Goal: Use online tool/utility: Utilize a website feature to perform a specific function

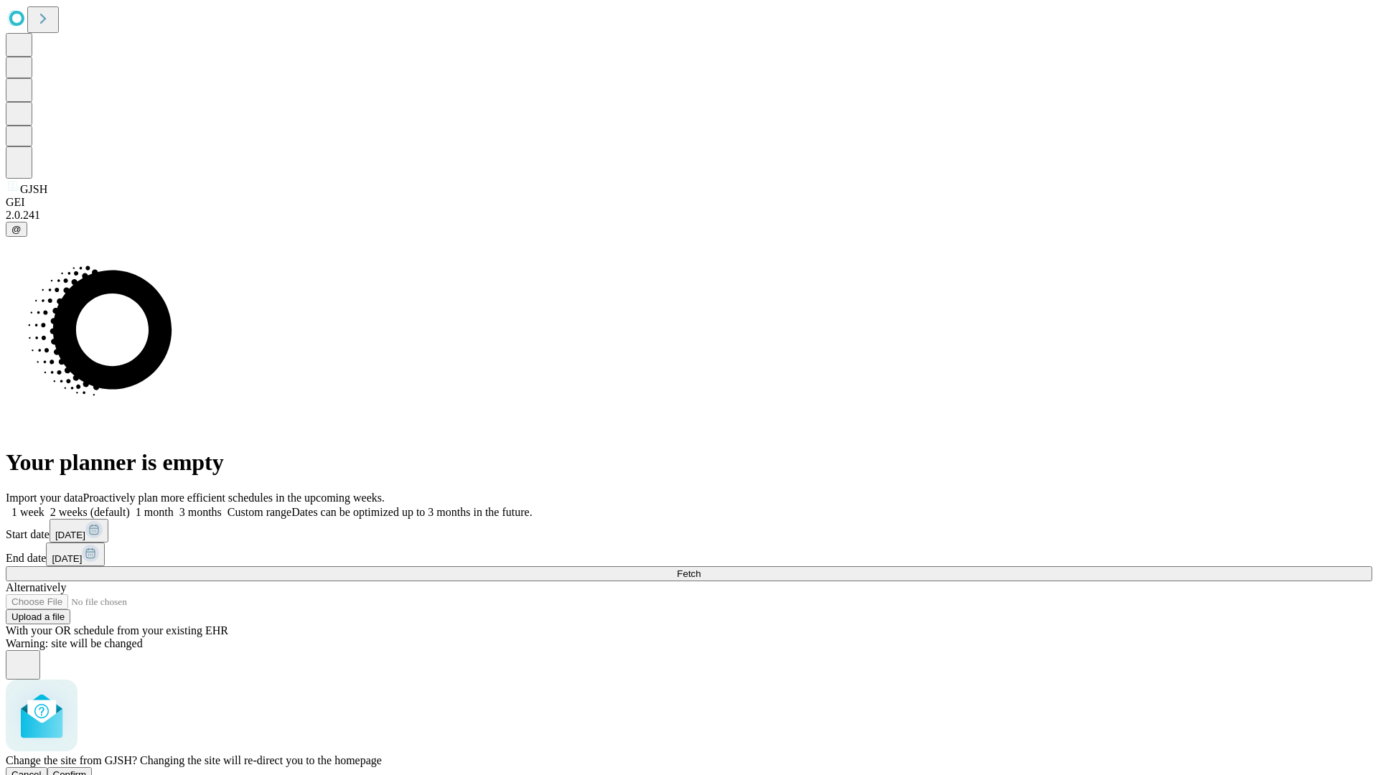
click at [87, 769] on span "Confirm" at bounding box center [70, 774] width 34 height 11
click at [174, 506] on label "1 month" at bounding box center [152, 512] width 44 height 12
click at [700, 568] on span "Fetch" at bounding box center [689, 573] width 24 height 11
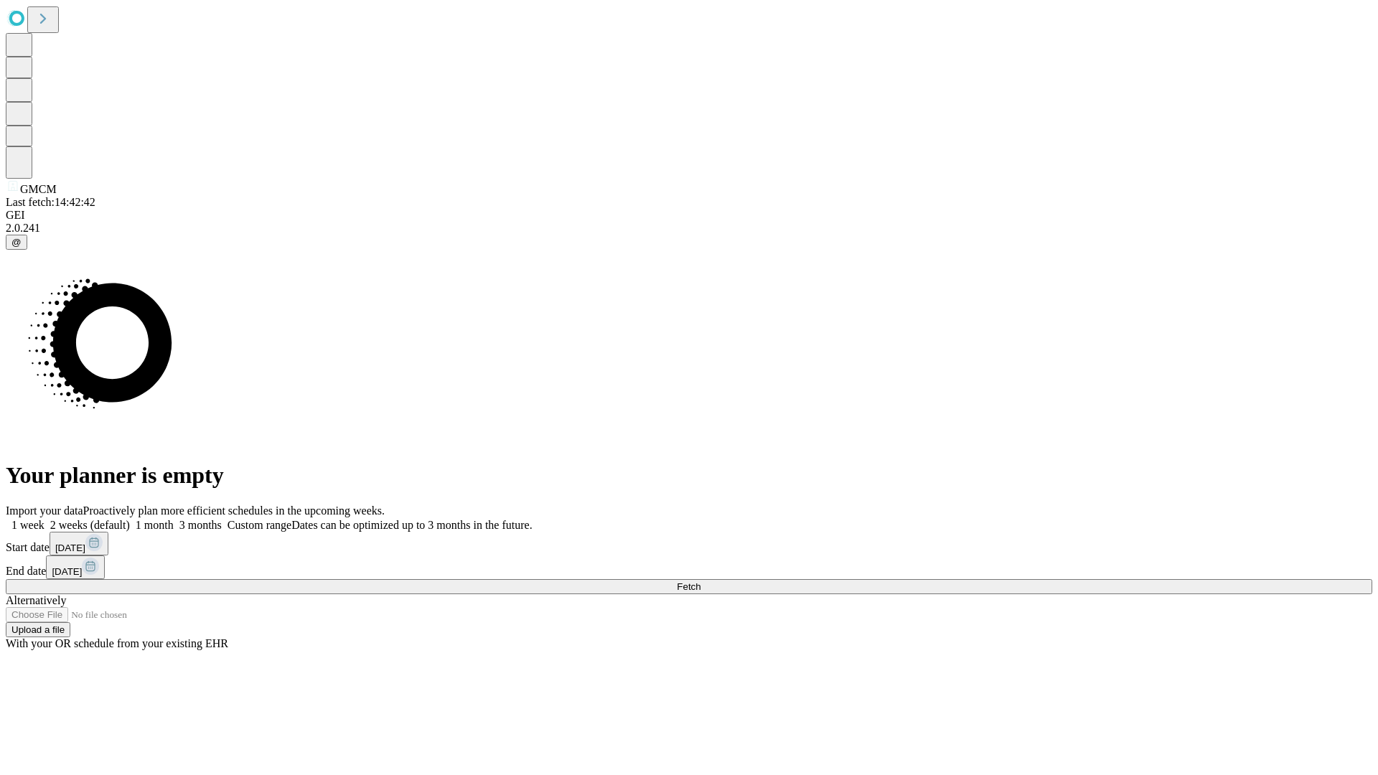
click at [174, 519] on label "1 month" at bounding box center [152, 525] width 44 height 12
click at [700, 581] on span "Fetch" at bounding box center [689, 586] width 24 height 11
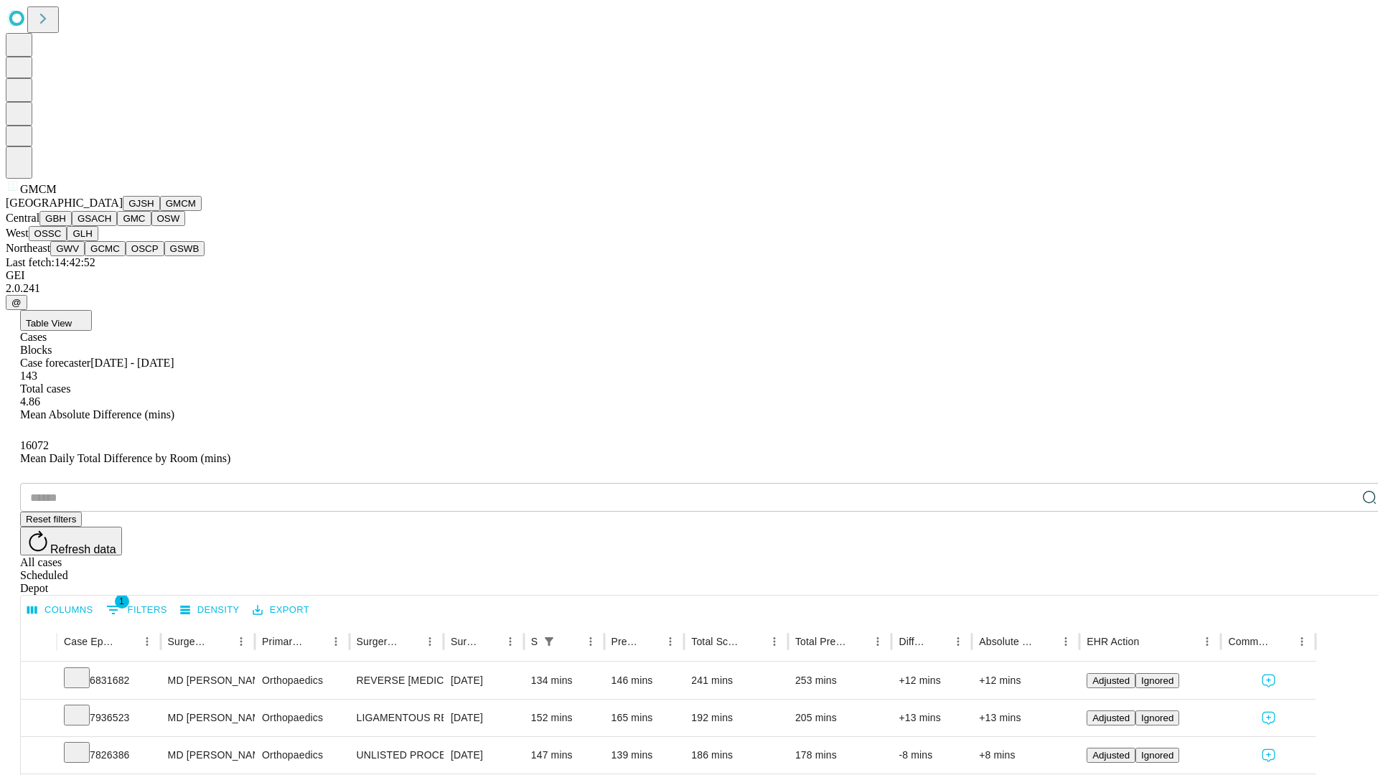
click at [72, 226] on button "GBH" at bounding box center [55, 218] width 32 height 15
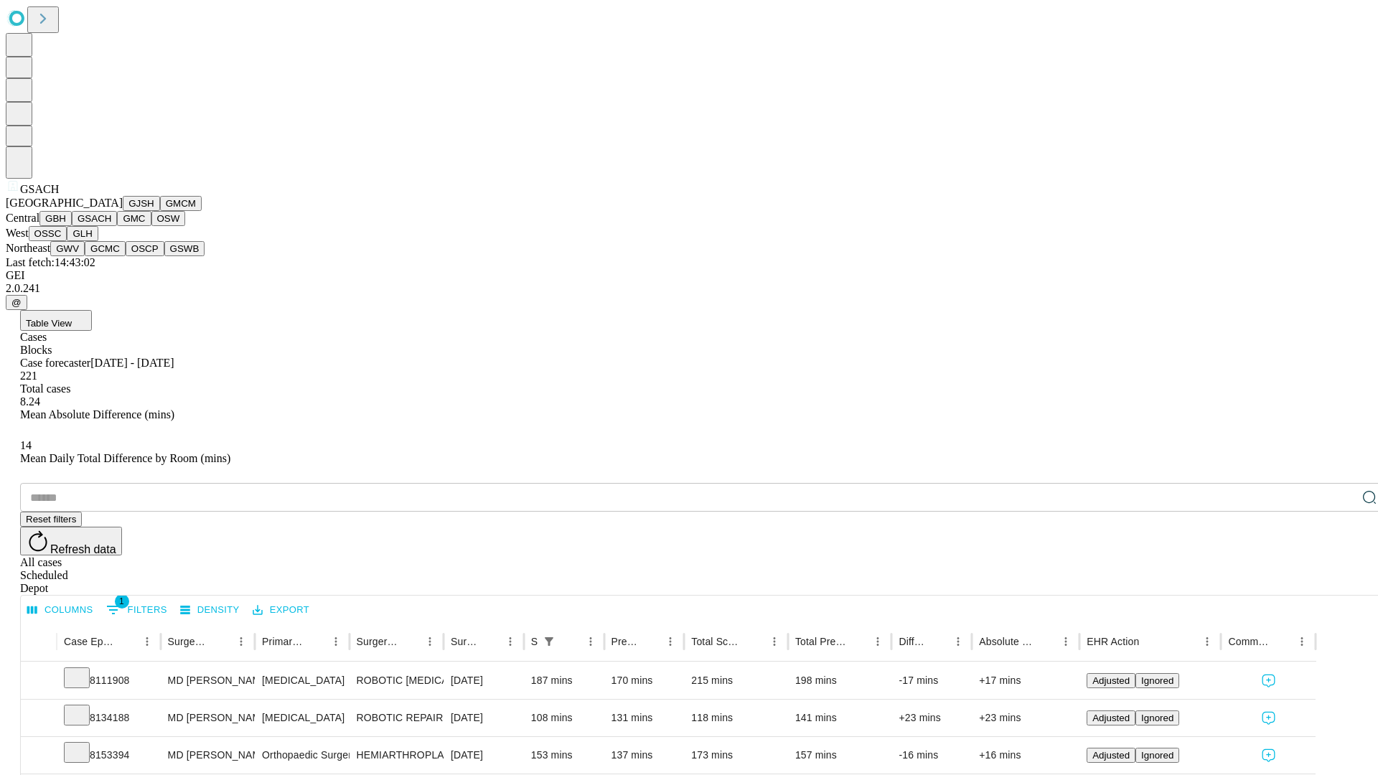
click at [117, 226] on button "GMC" at bounding box center [134, 218] width 34 height 15
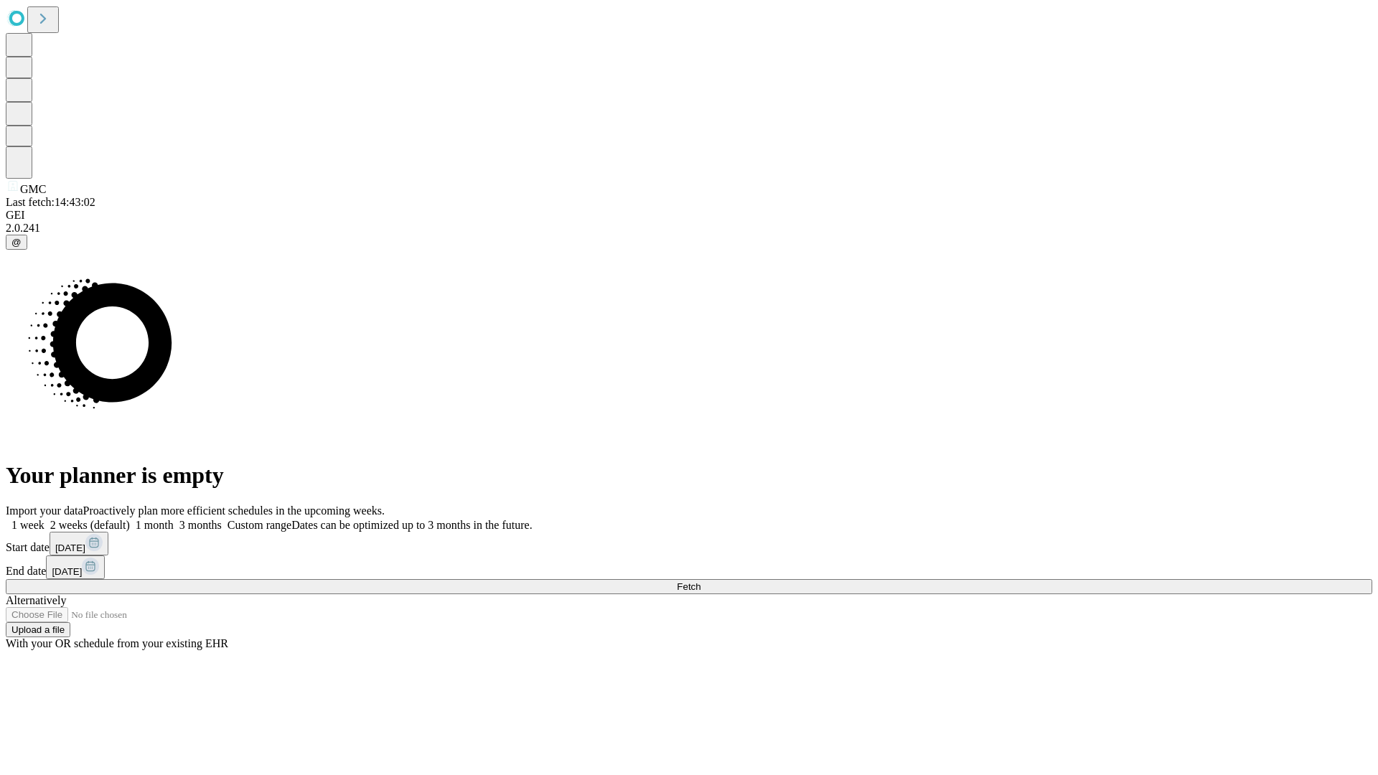
click at [174, 519] on label "1 month" at bounding box center [152, 525] width 44 height 12
click at [700, 581] on span "Fetch" at bounding box center [689, 586] width 24 height 11
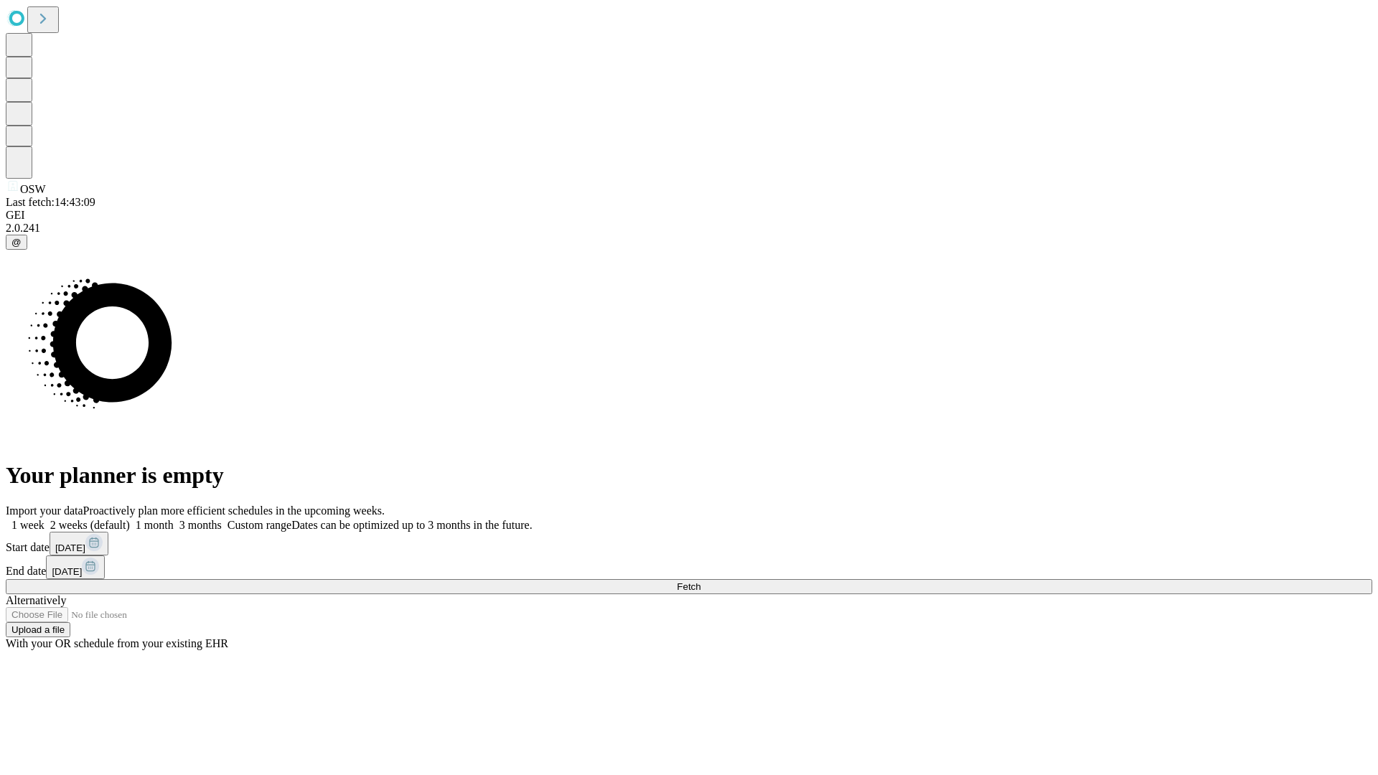
click at [174, 519] on label "1 month" at bounding box center [152, 525] width 44 height 12
click at [700, 581] on span "Fetch" at bounding box center [689, 586] width 24 height 11
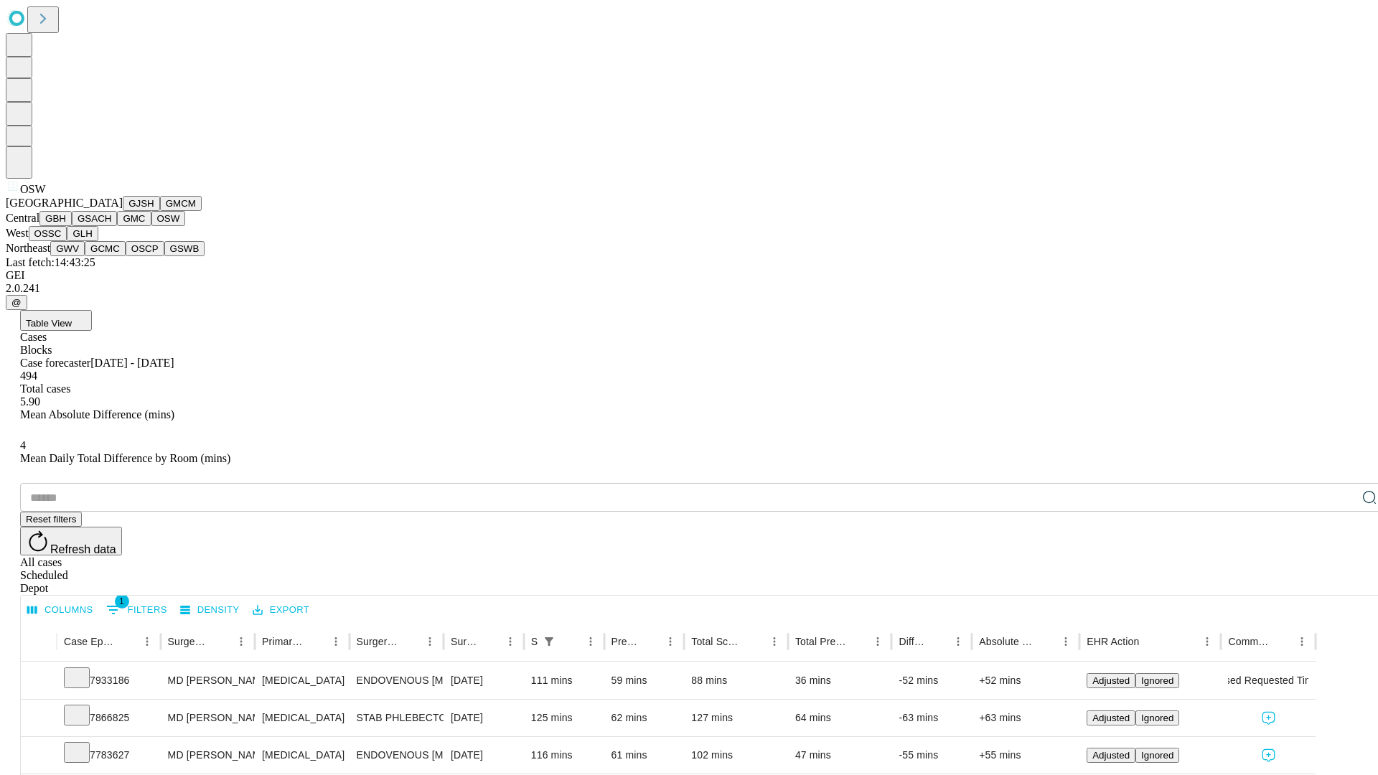
click at [67, 241] on button "OSSC" at bounding box center [48, 233] width 39 height 15
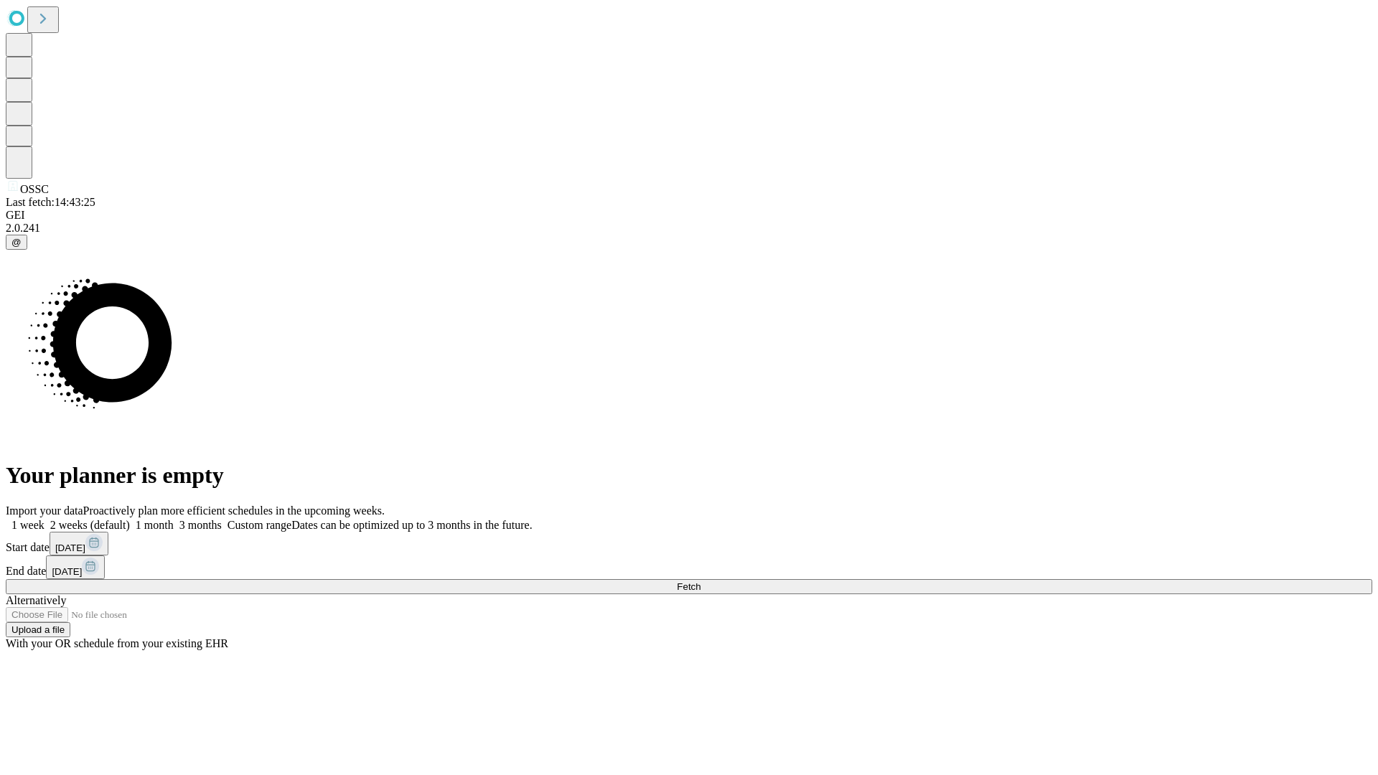
click at [174, 519] on label "1 month" at bounding box center [152, 525] width 44 height 12
click at [700, 581] on span "Fetch" at bounding box center [689, 586] width 24 height 11
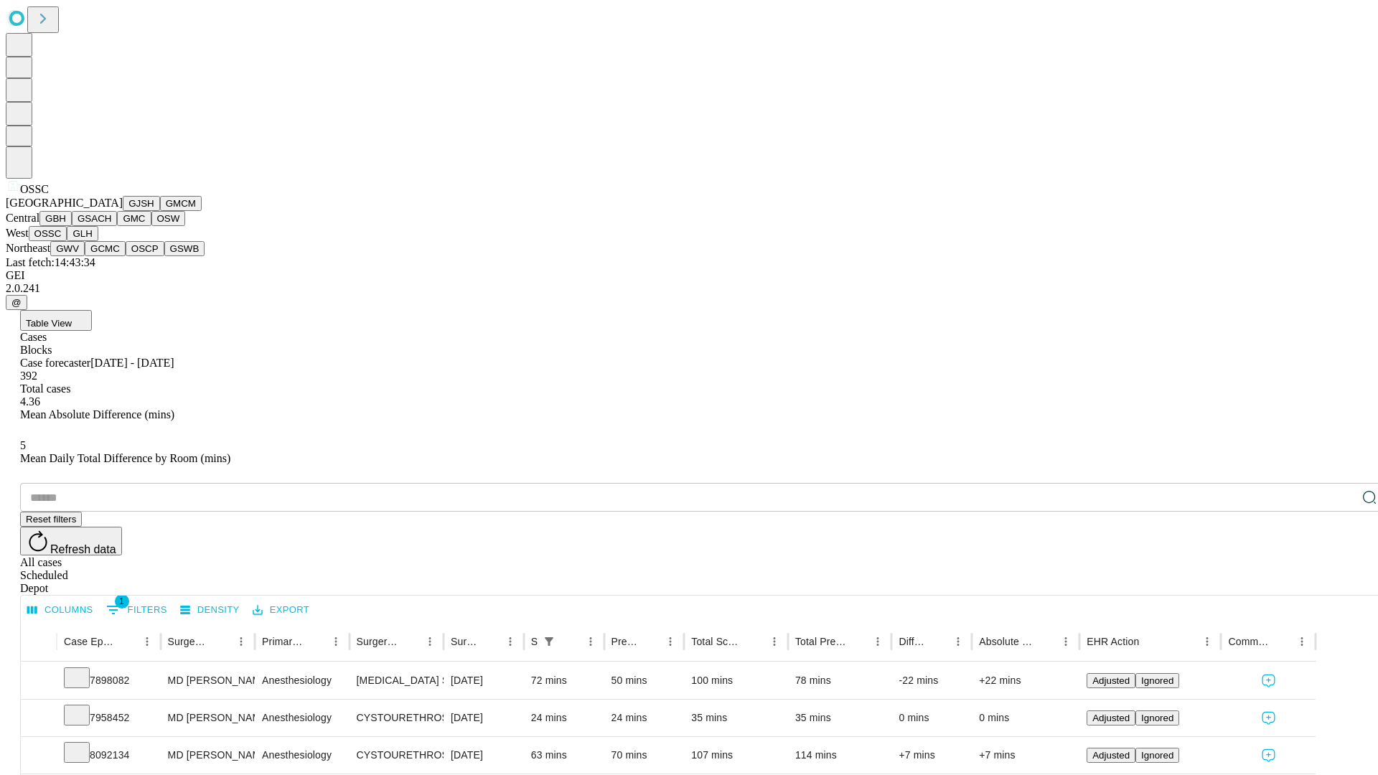
click at [98, 241] on button "GLH" at bounding box center [82, 233] width 31 height 15
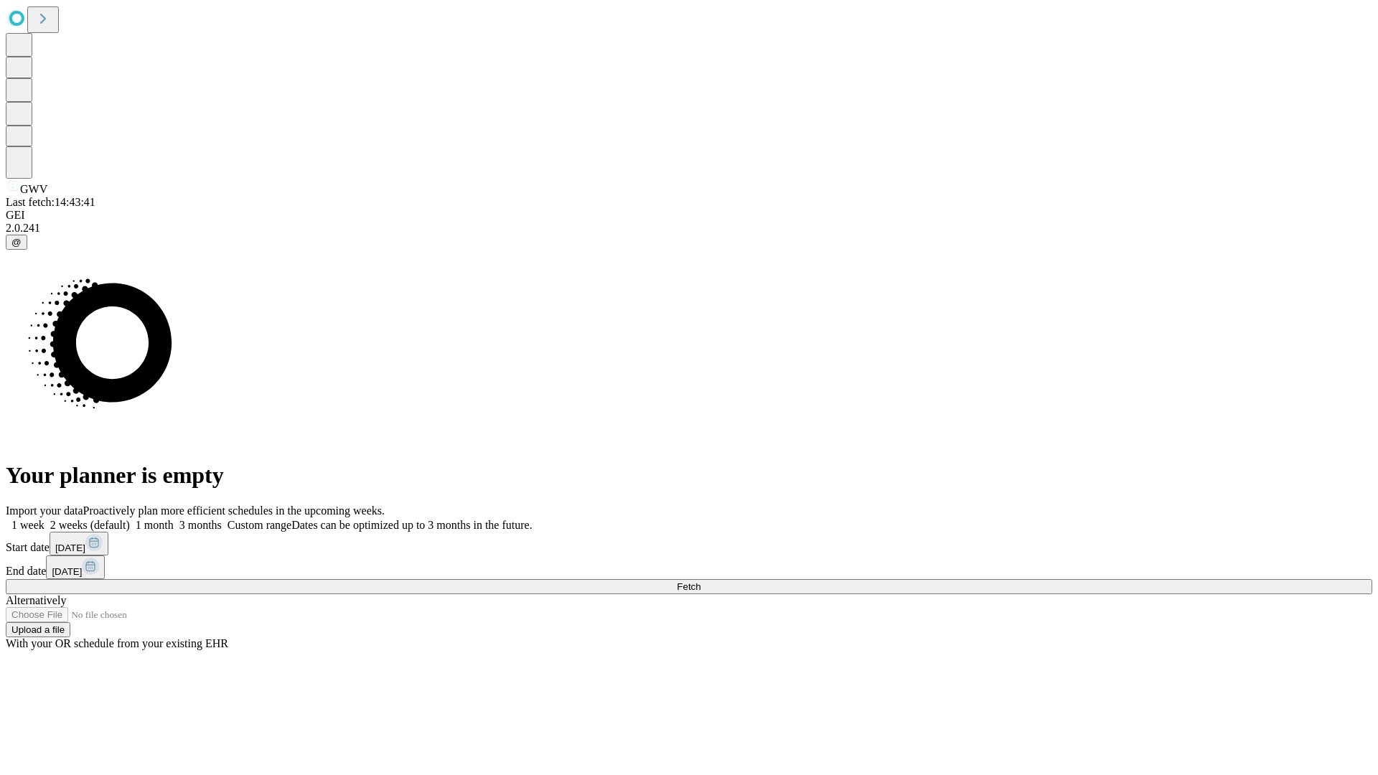
click at [700, 581] on span "Fetch" at bounding box center [689, 586] width 24 height 11
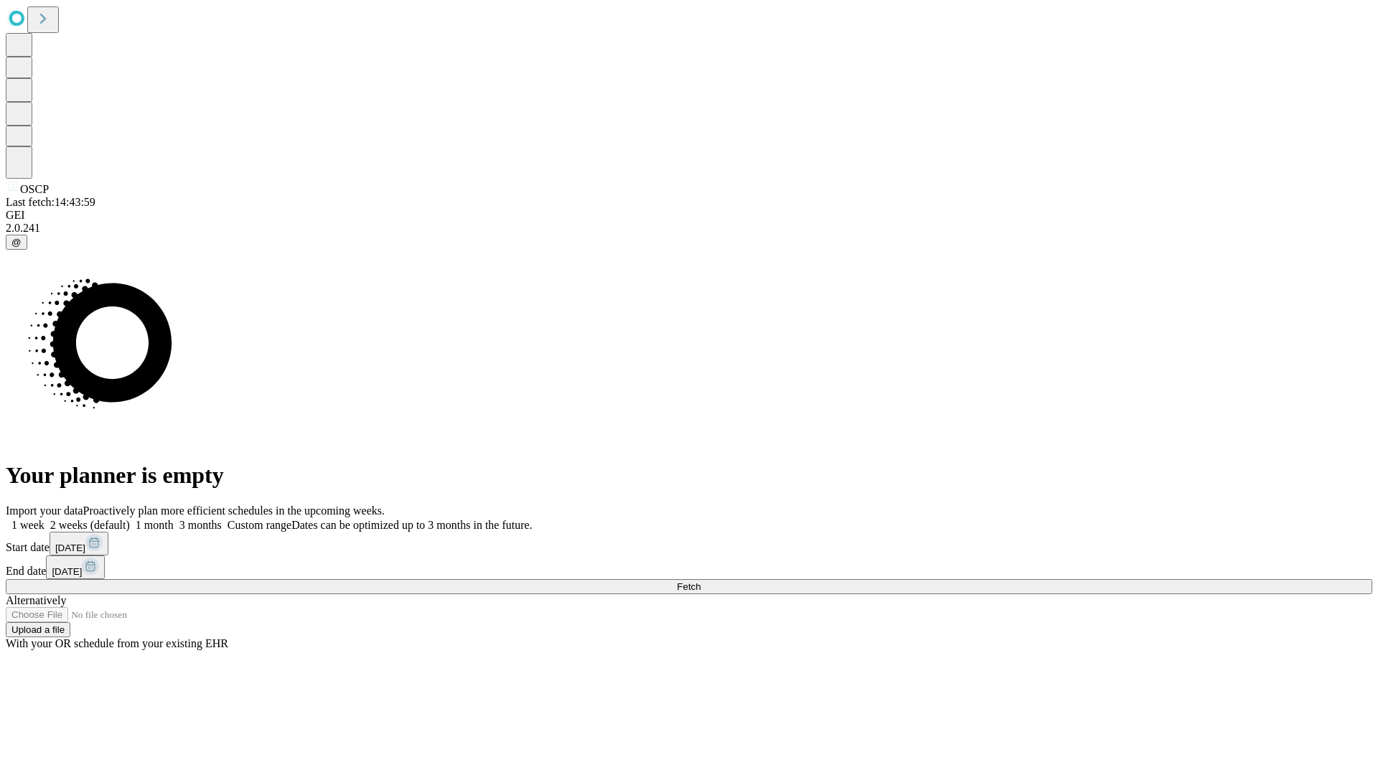
click at [174, 519] on label "1 month" at bounding box center [152, 525] width 44 height 12
click at [700, 581] on span "Fetch" at bounding box center [689, 586] width 24 height 11
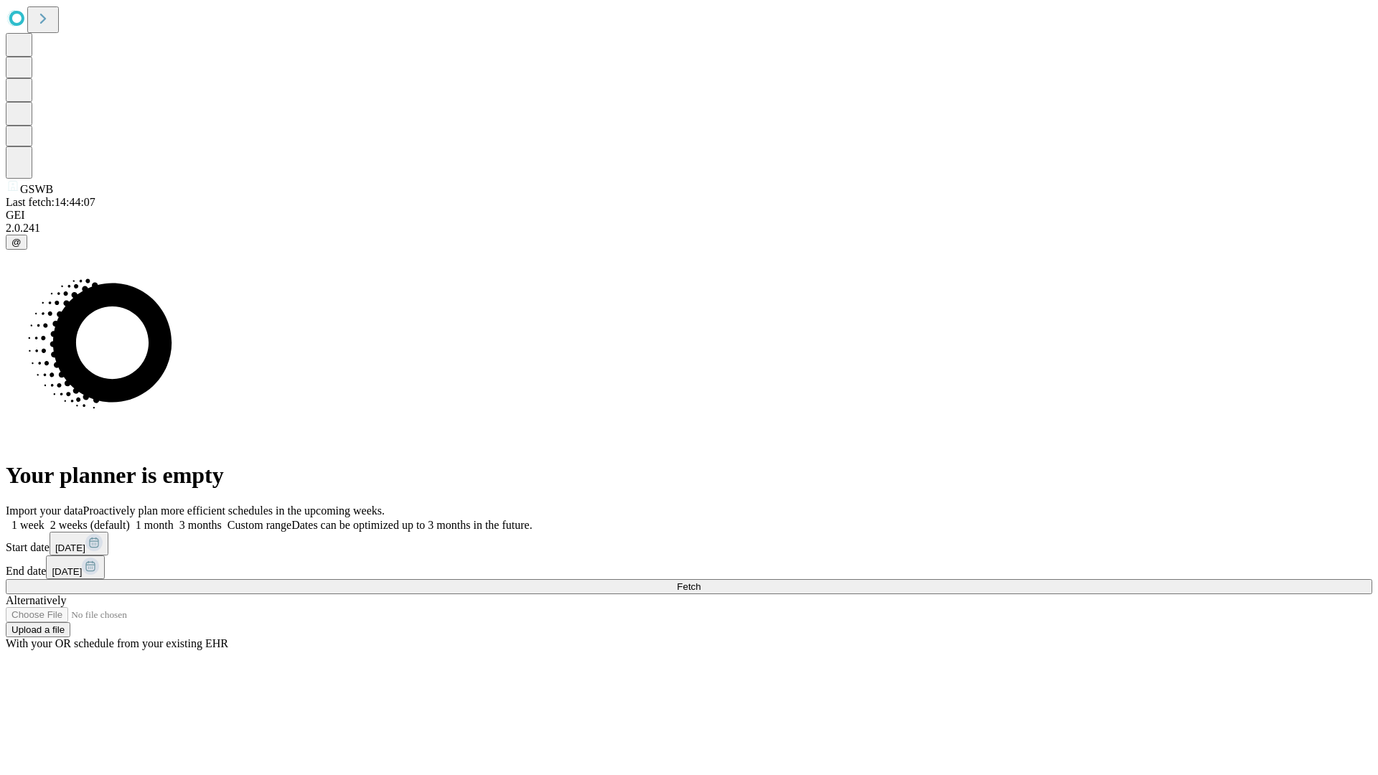
click at [174, 519] on label "1 month" at bounding box center [152, 525] width 44 height 12
click at [700, 581] on span "Fetch" at bounding box center [689, 586] width 24 height 11
